Goal: Communication & Community: Answer question/provide support

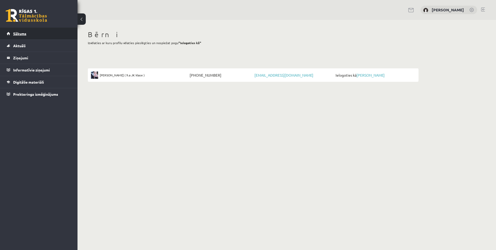
drag, startPoint x: 4, startPoint y: 34, endPoint x: 25, endPoint y: 30, distance: 20.7
click at [9, 31] on li "Sākums" at bounding box center [39, 34] width 78 height 12
click at [24, 30] on link "Sākums" at bounding box center [39, 34] width 64 height 12
click at [47, 57] on legend "Ziņojumi 1" at bounding box center [42, 58] width 58 height 12
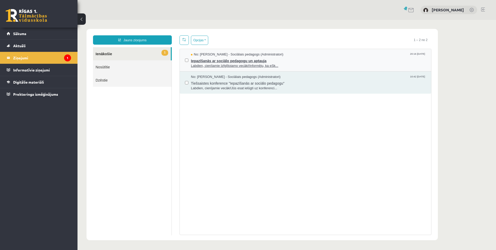
click at [216, 66] on span "Labdien, cienījamie Izfglītojamo vecāki!Informēju, ka eSk..." at bounding box center [308, 66] width 235 height 5
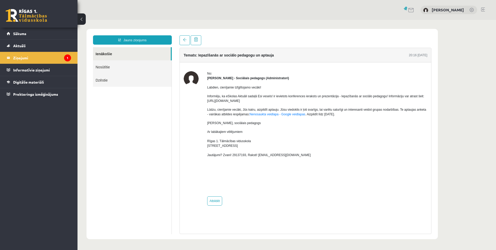
drag, startPoint x: 207, startPoint y: 102, endPoint x: 258, endPoint y: 101, distance: 51.7
click at [258, 101] on div "No: Dagnija Gaubšteina - Sociālais pedagogs (Administratori) Labdien, cienījami…" at bounding box center [306, 138] width 244 height 135
copy p "https://eskola.r1tv.lv/be_healthy_infos"
click at [227, 114] on p "Lūdzu, cienījamie vecāki, Jūs katru, aizpildīt aptauju. Jūsu viedoklis ir ļoti …" at bounding box center [317, 111] width 220 height 9
click at [293, 113] on link "Nenosaukta veidlapa - Google veidlapas" at bounding box center [278, 115] width 56 height 4
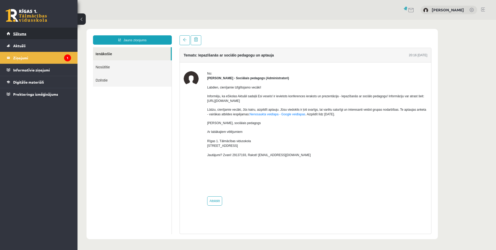
click at [25, 36] on link "Sākums" at bounding box center [39, 34] width 64 height 12
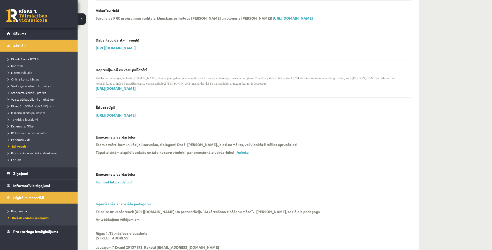
scroll to position [233, 0]
